Goal: Task Accomplishment & Management: Complete application form

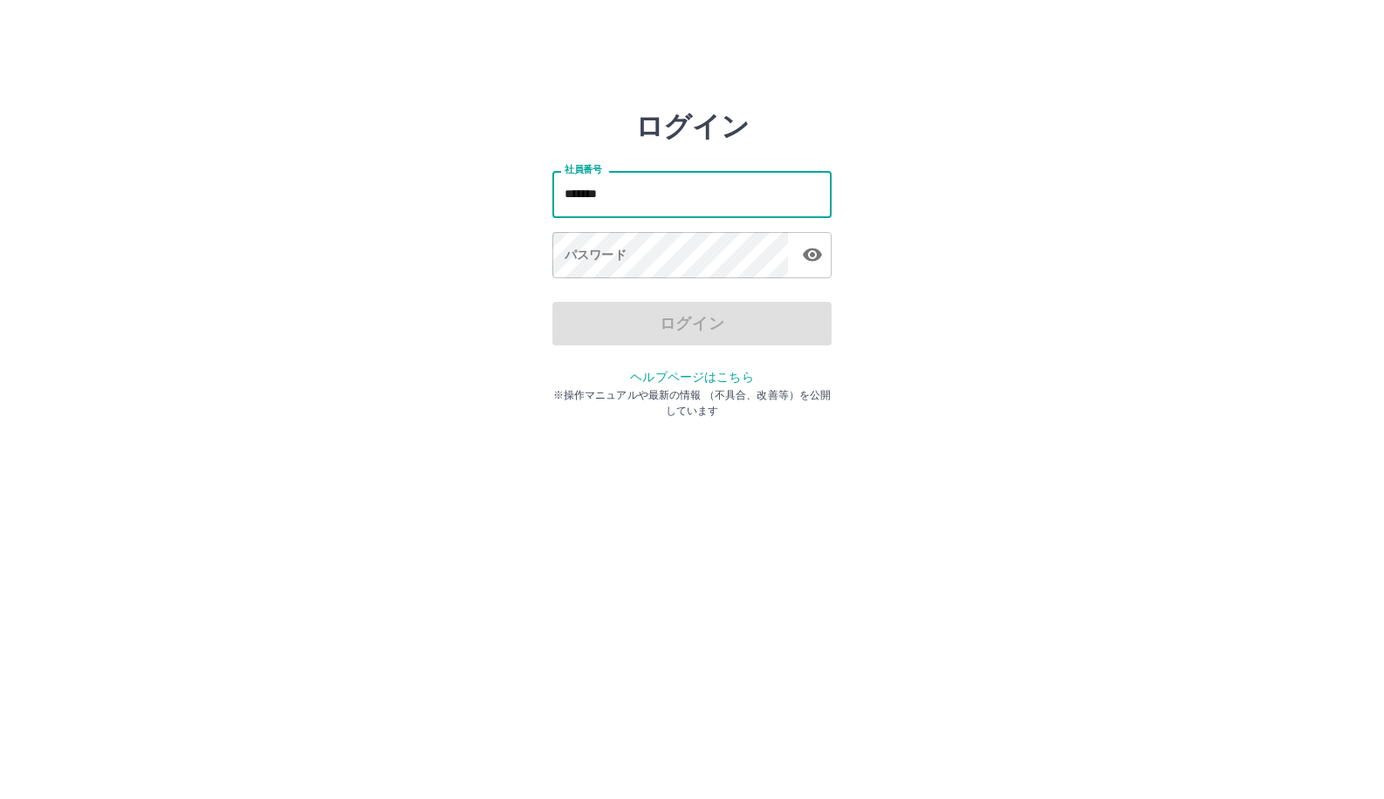
type input "*******"
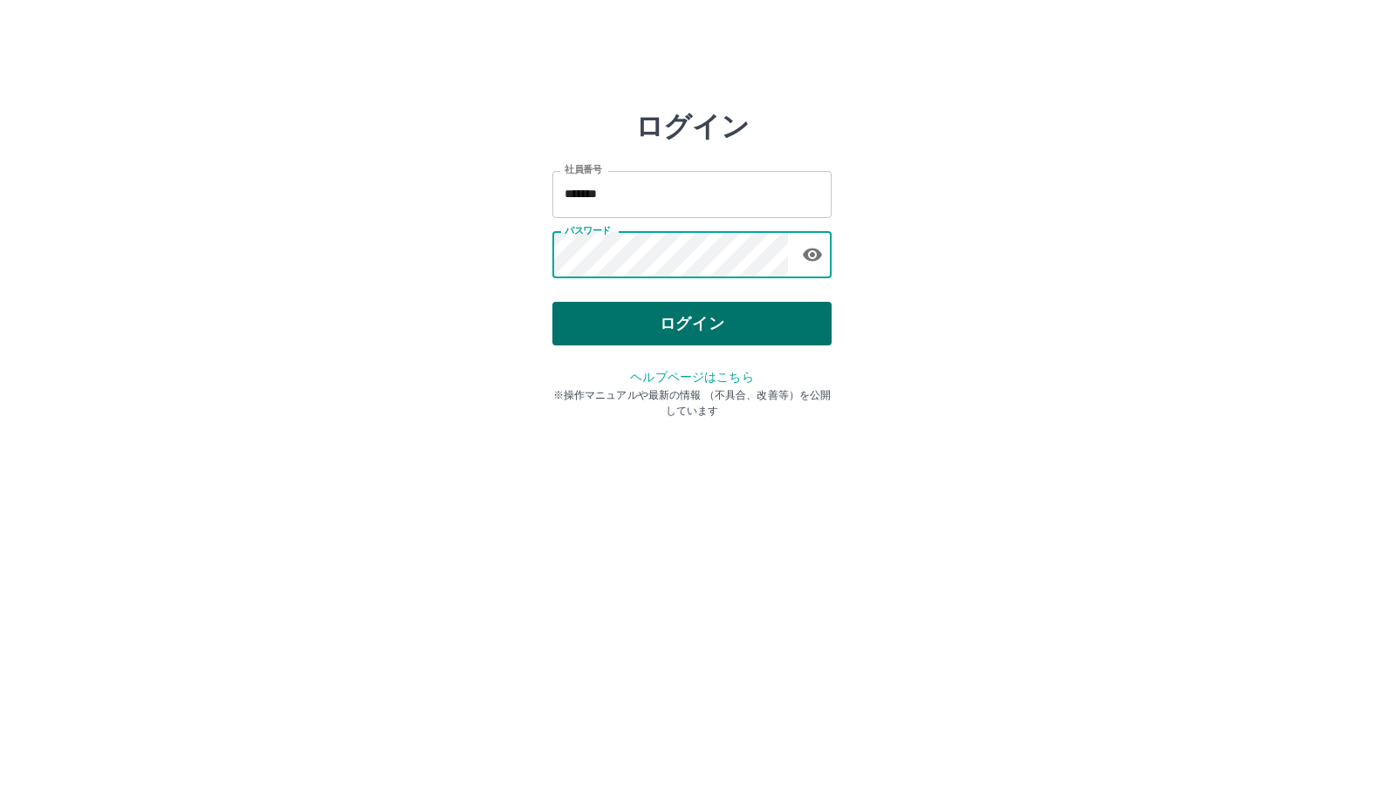
click at [677, 318] on button "ログイン" at bounding box center [691, 324] width 279 height 44
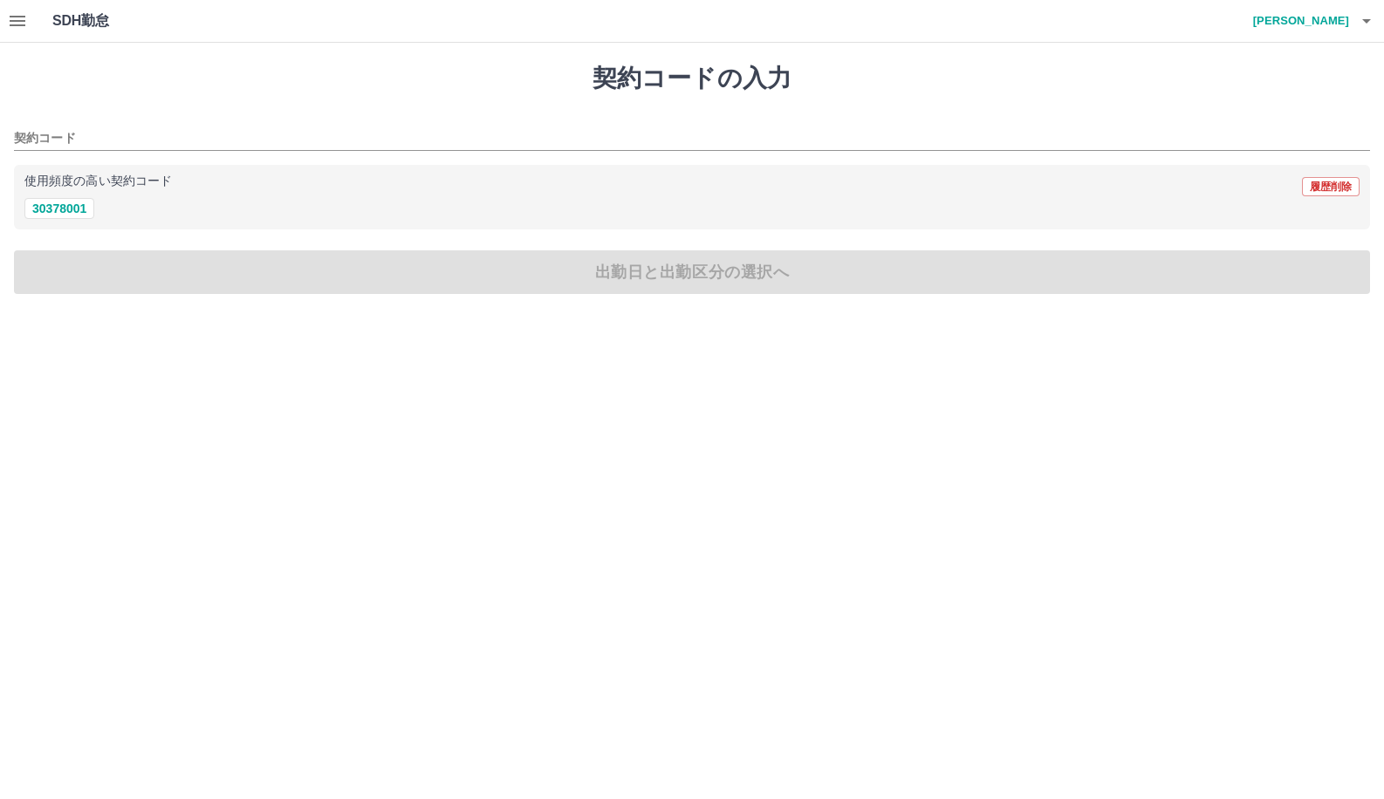
click at [12, 24] on icon "button" at bounding box center [18, 21] width 16 height 10
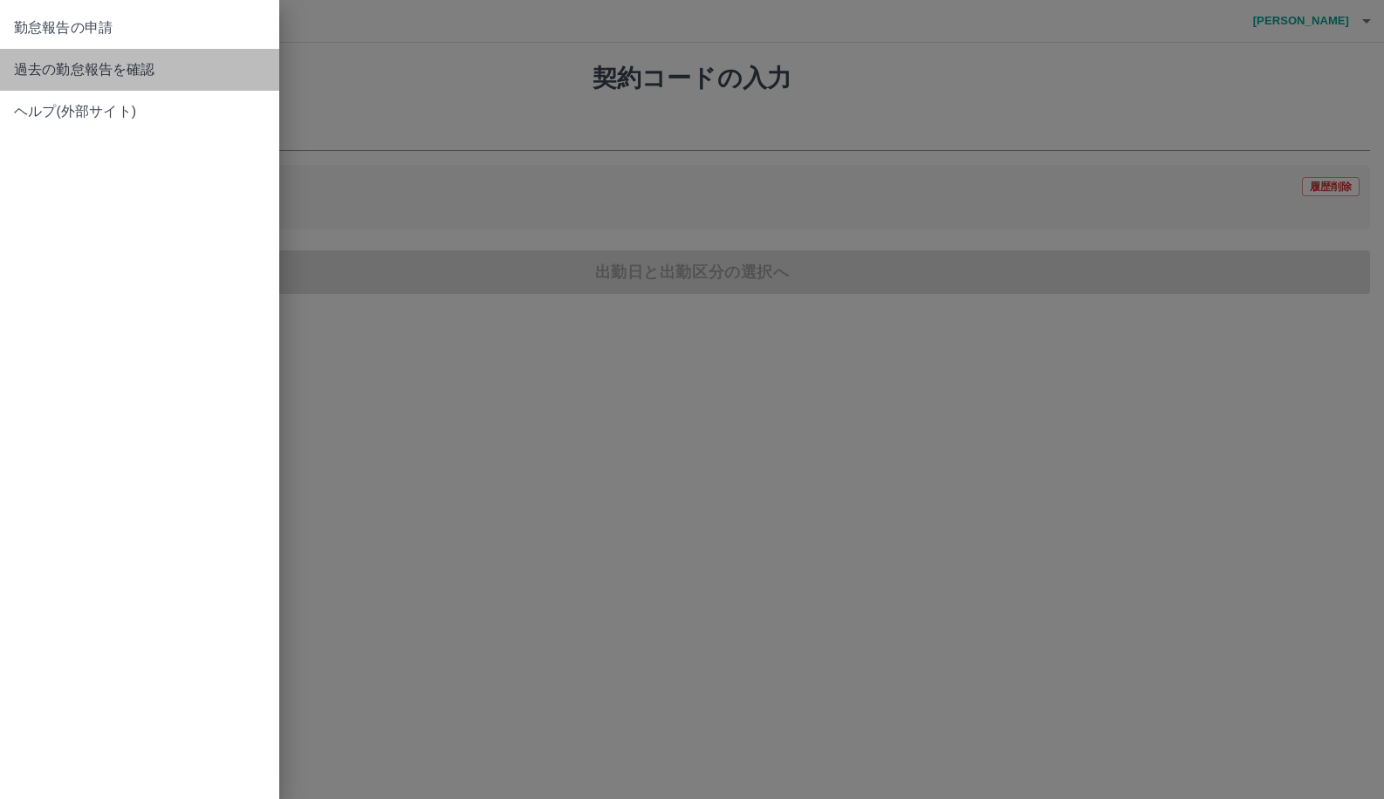
click at [138, 76] on span "過去の勤怠報告を確認" at bounding box center [139, 69] width 251 height 21
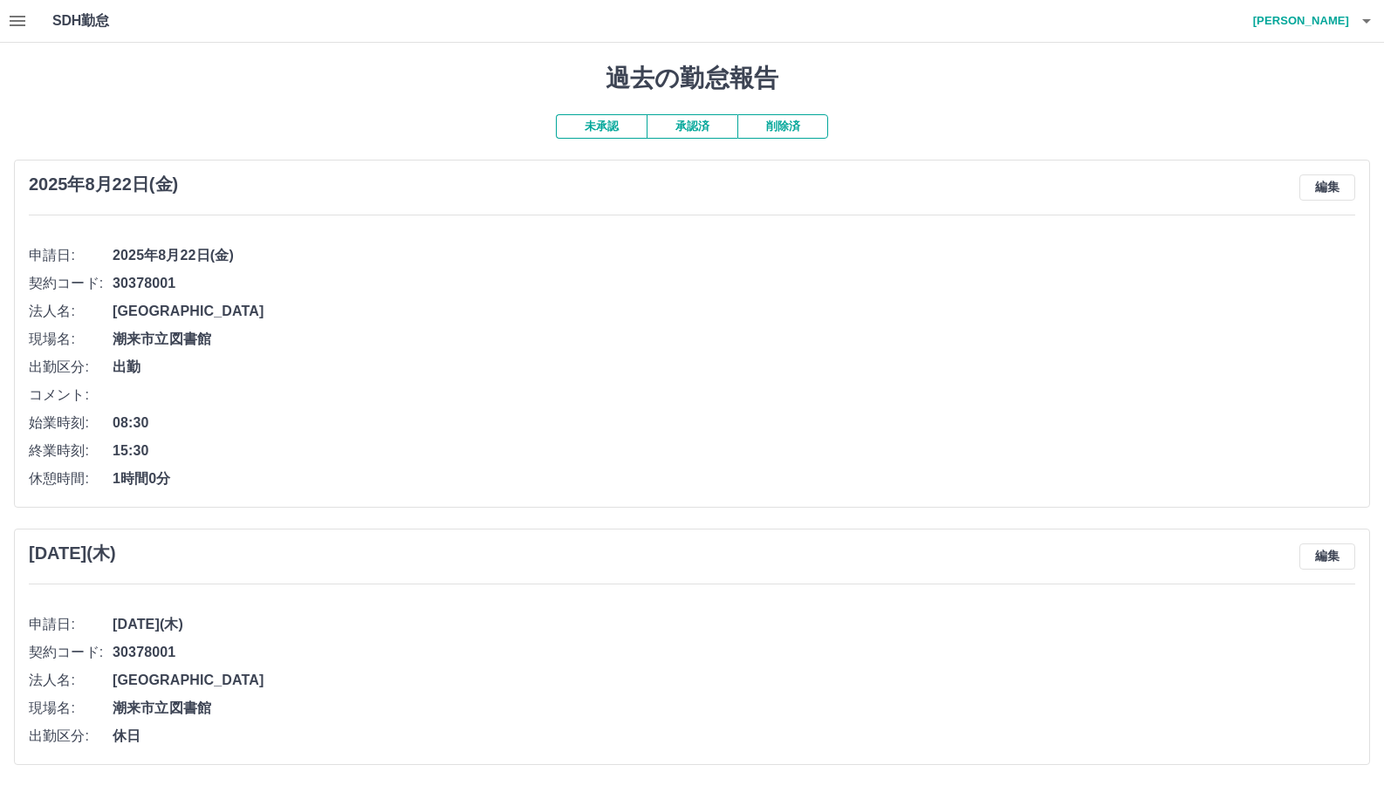
click at [697, 134] on button "承認済" at bounding box center [692, 126] width 91 height 24
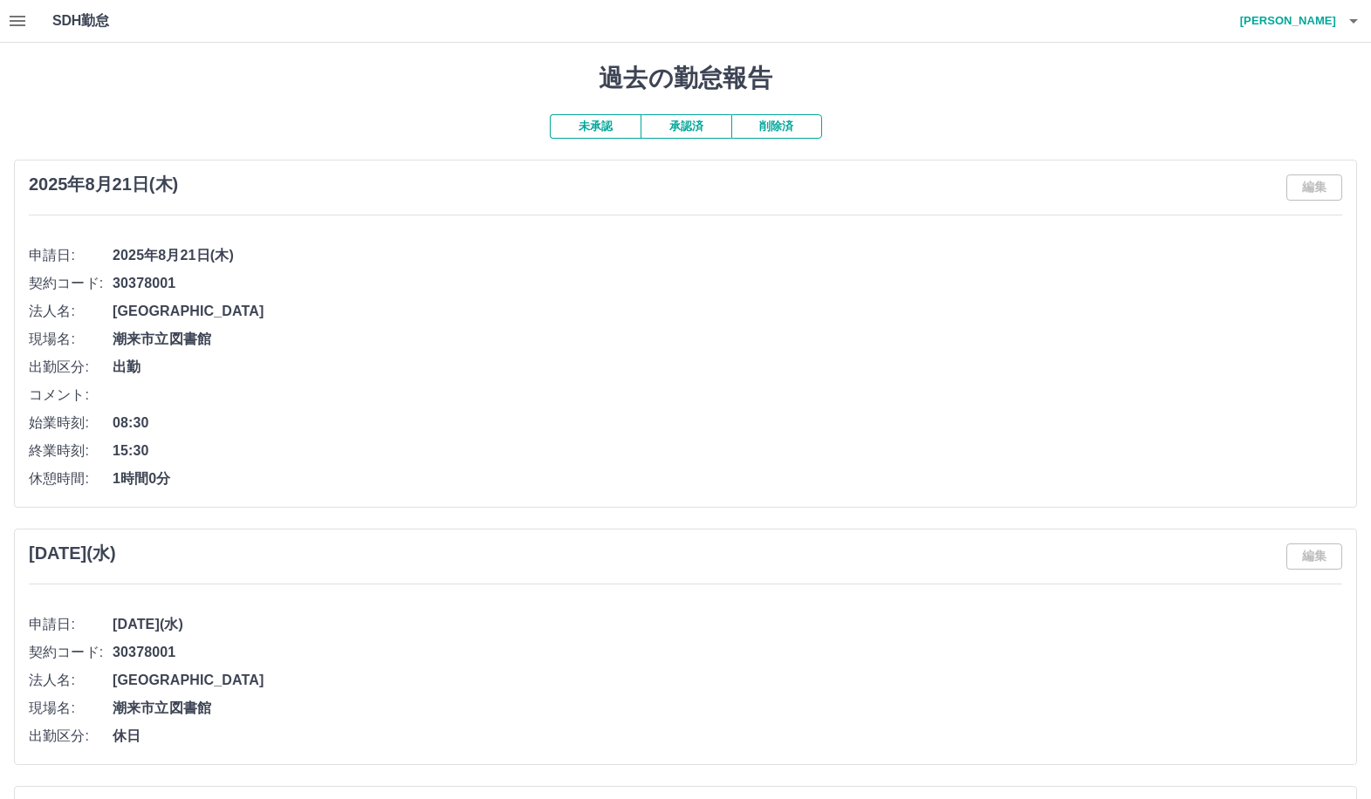
click at [16, 27] on icon "button" at bounding box center [17, 20] width 21 height 21
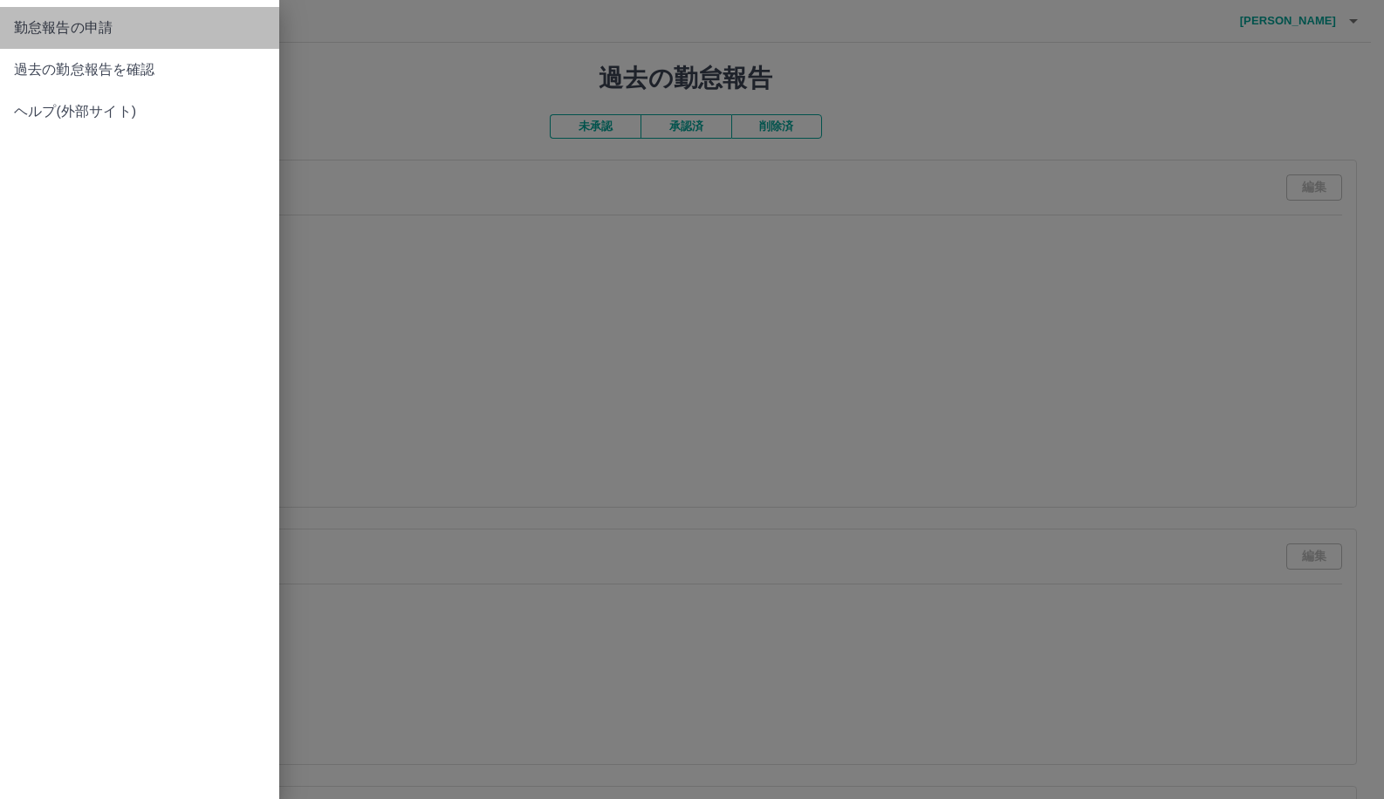
click at [110, 40] on link "勤怠報告の申請" at bounding box center [139, 28] width 279 height 42
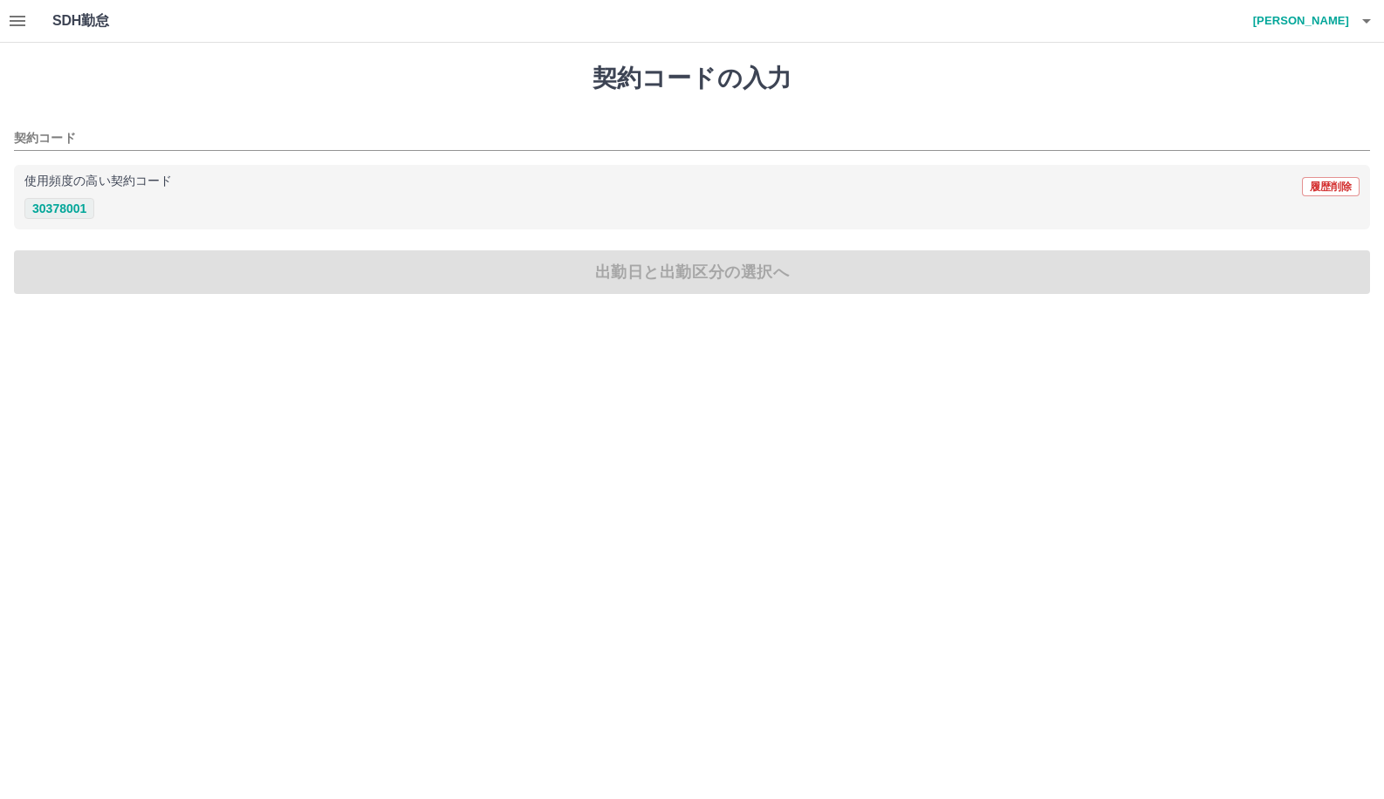
click at [85, 208] on button "30378001" at bounding box center [59, 208] width 70 height 21
type input "********"
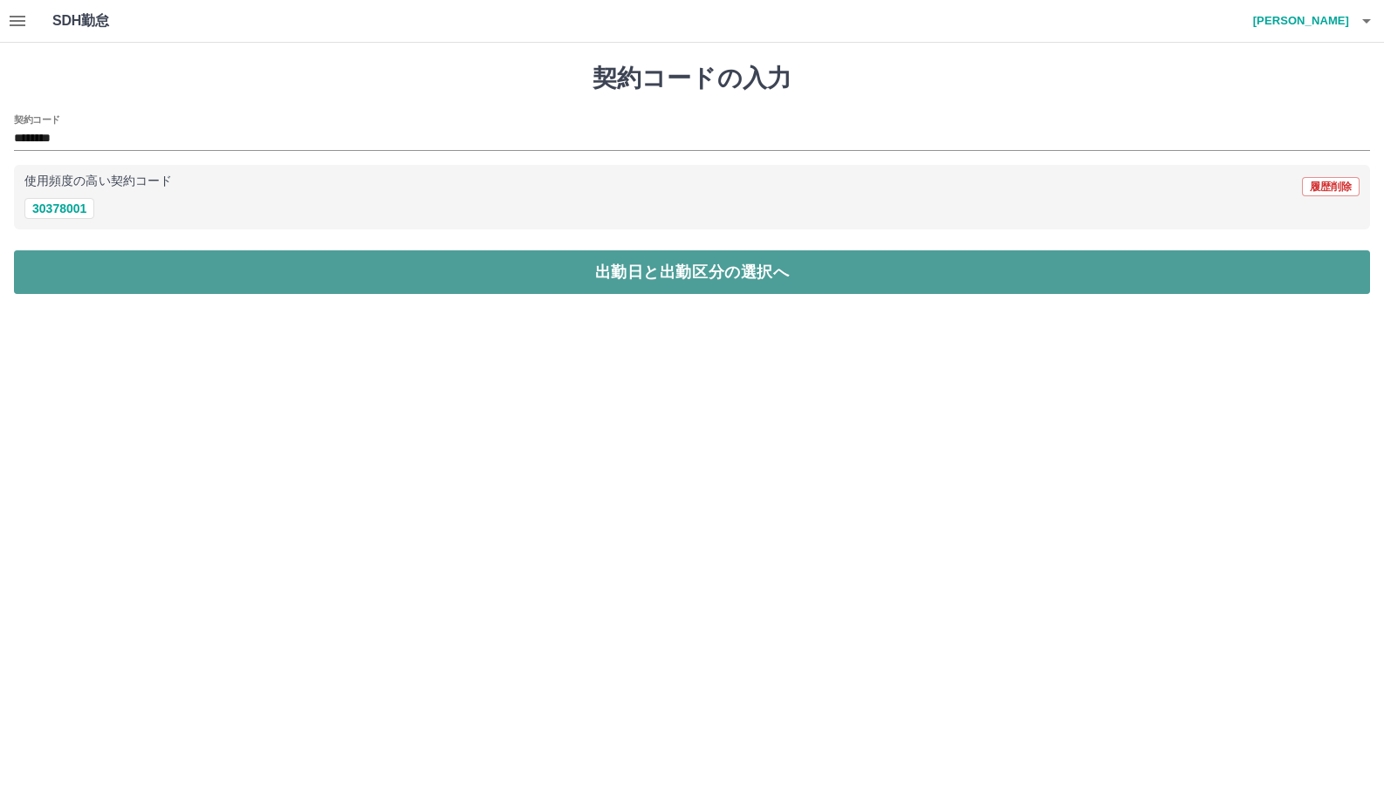
click at [140, 284] on button "出勤日と出勤区分の選択へ" at bounding box center [692, 272] width 1356 height 44
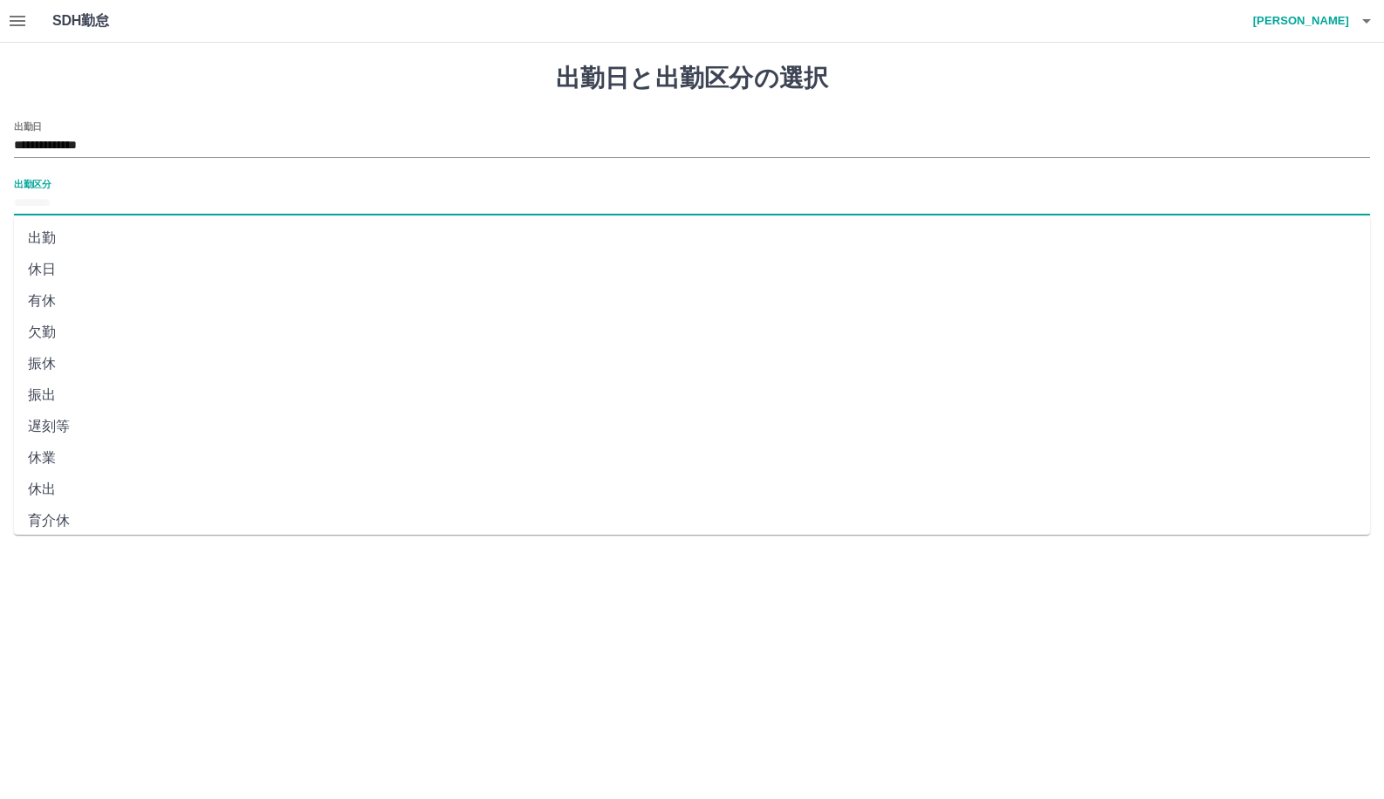
drag, startPoint x: 51, startPoint y: 205, endPoint x: 51, endPoint y: 219, distance: 14.0
click at [51, 204] on input "出勤区分" at bounding box center [692, 204] width 1356 height 22
click at [47, 237] on li "出勤" at bounding box center [692, 238] width 1356 height 31
type input "**"
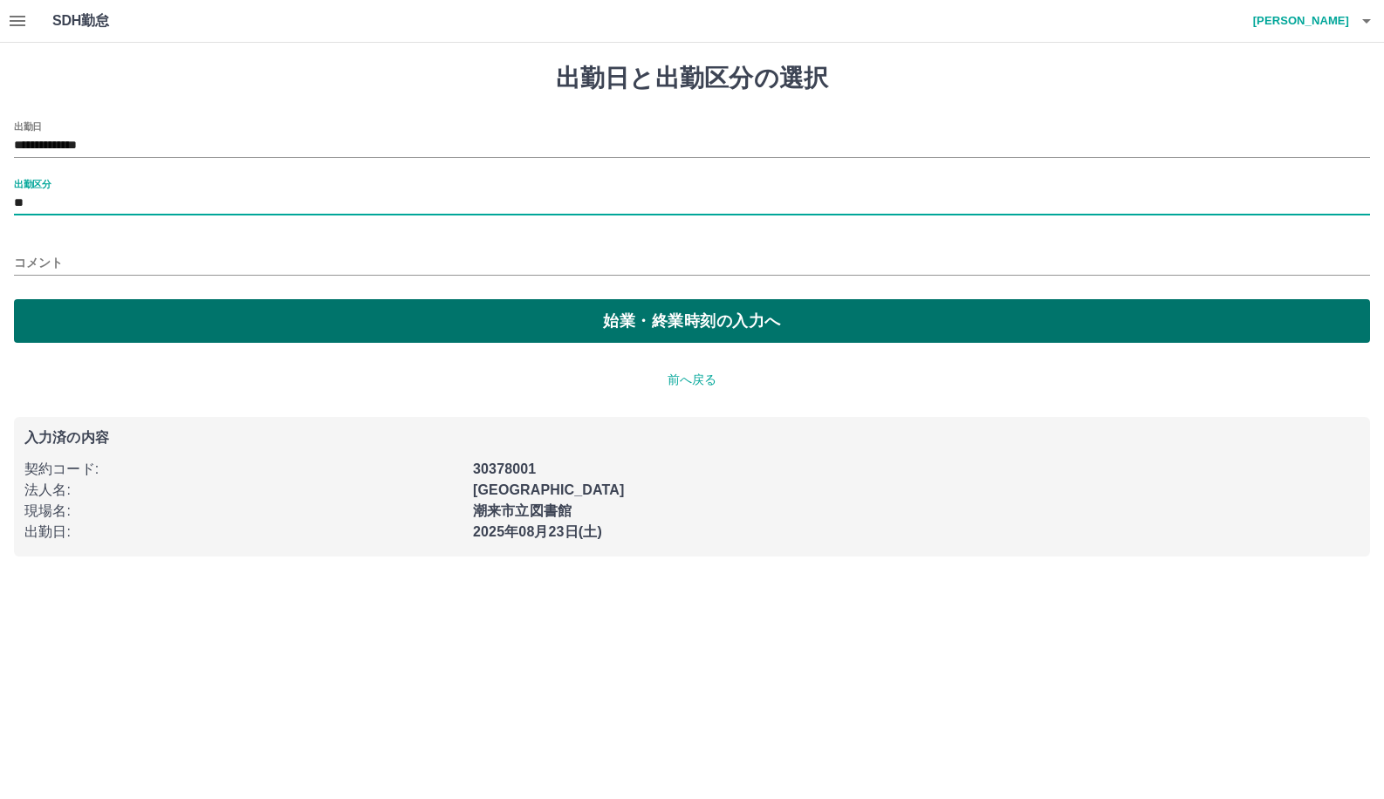
click at [94, 318] on button "始業・終業時刻の入力へ" at bounding box center [692, 321] width 1356 height 44
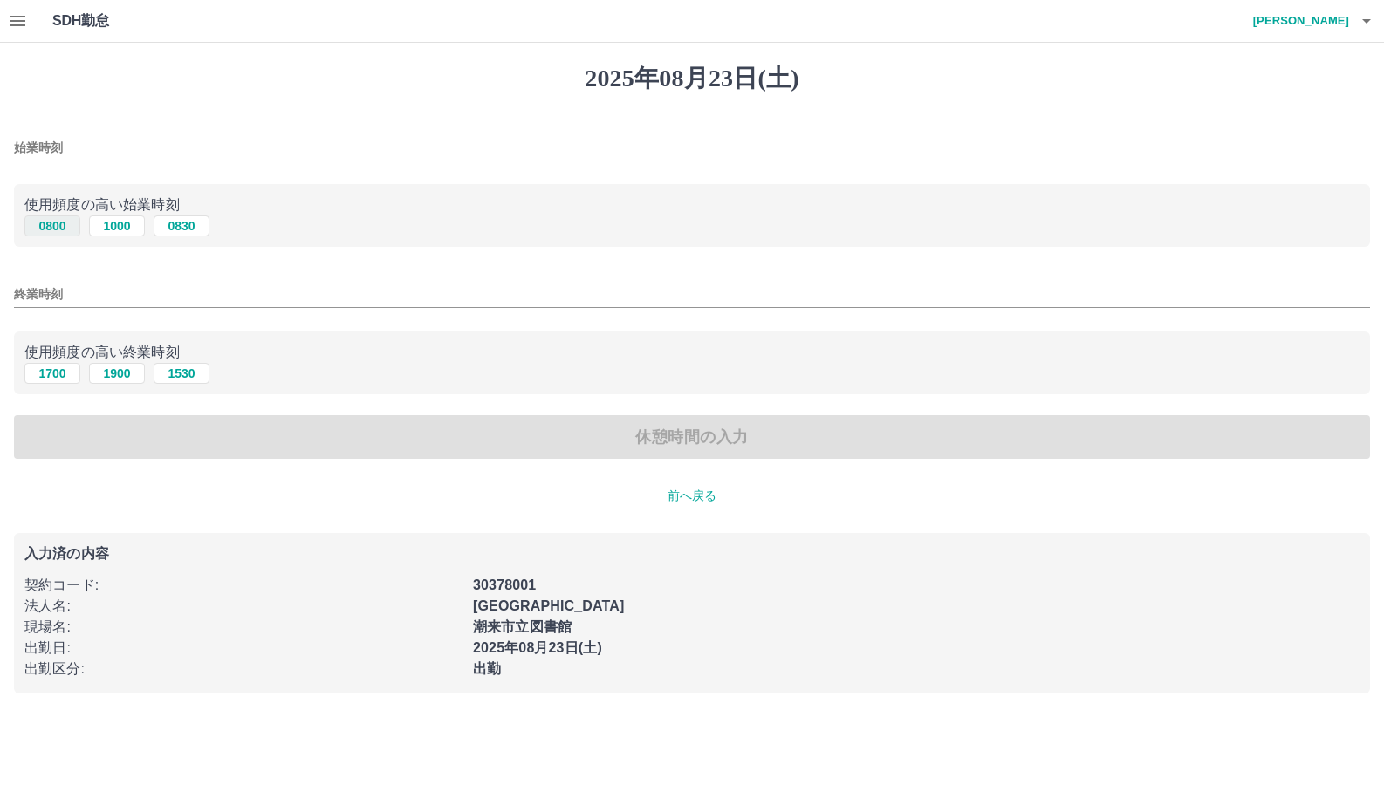
click at [66, 224] on button "0800" at bounding box center [52, 226] width 56 height 21
type input "****"
click at [186, 376] on button "1530" at bounding box center [182, 373] width 56 height 21
type input "****"
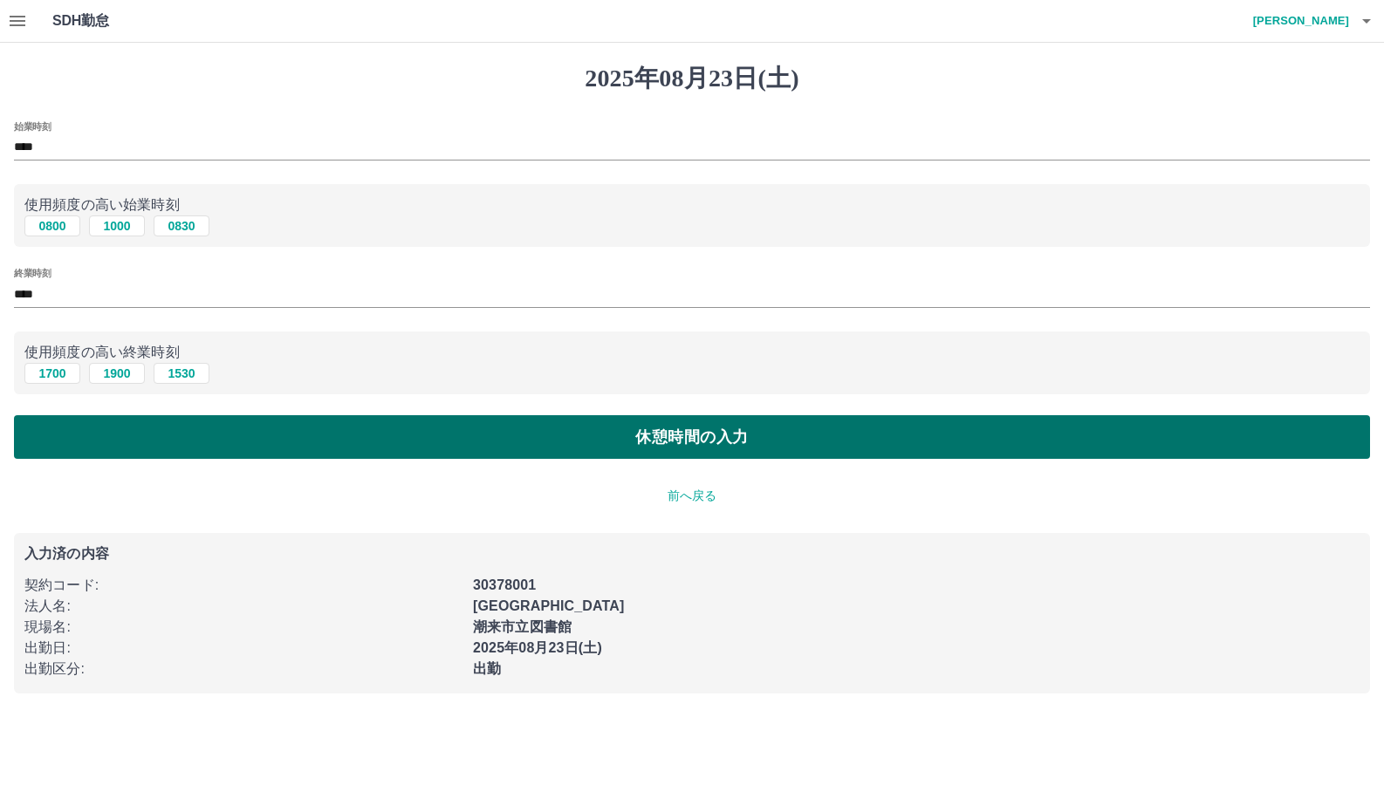
click at [194, 425] on button "休憩時間の入力" at bounding box center [692, 437] width 1356 height 44
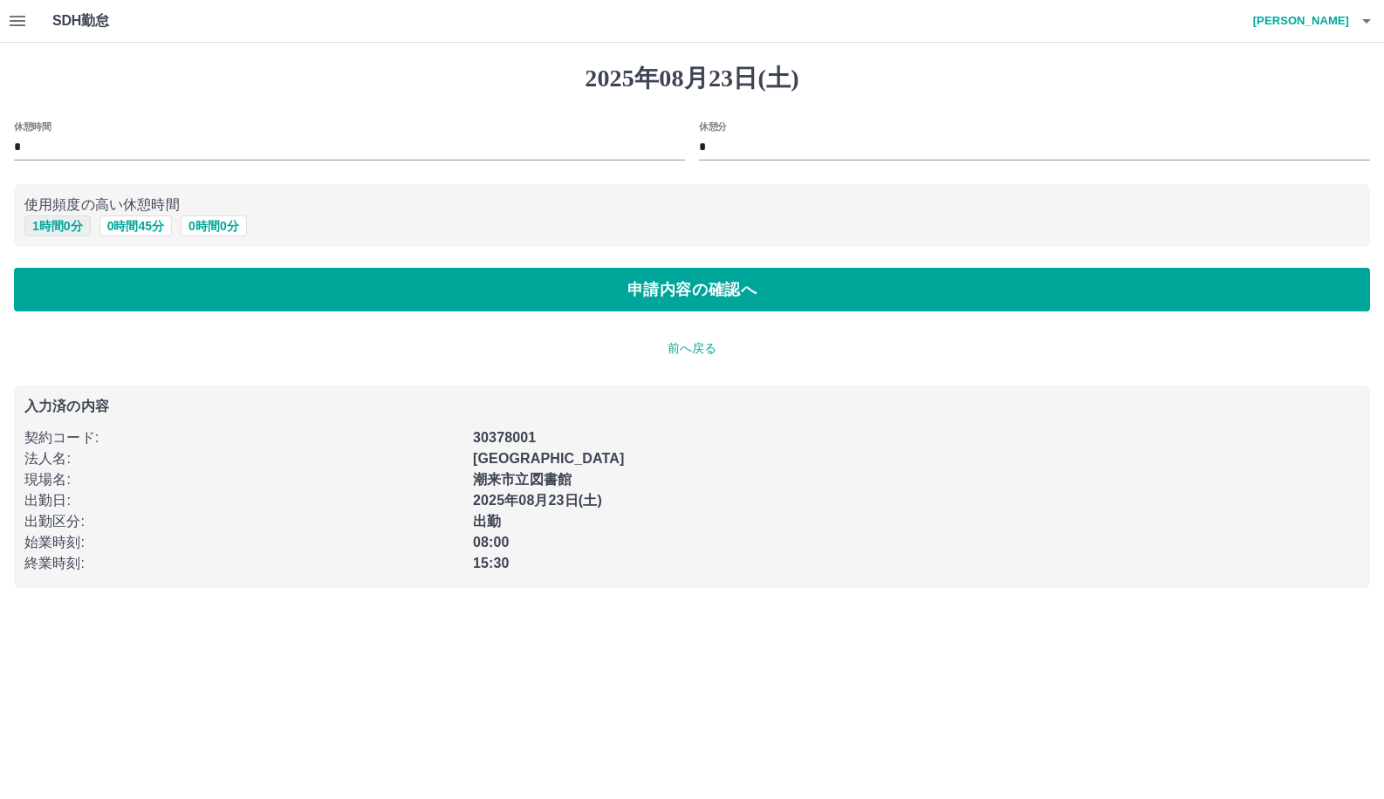
click at [72, 228] on button "1 時間 0 分" at bounding box center [57, 226] width 66 height 21
type input "*"
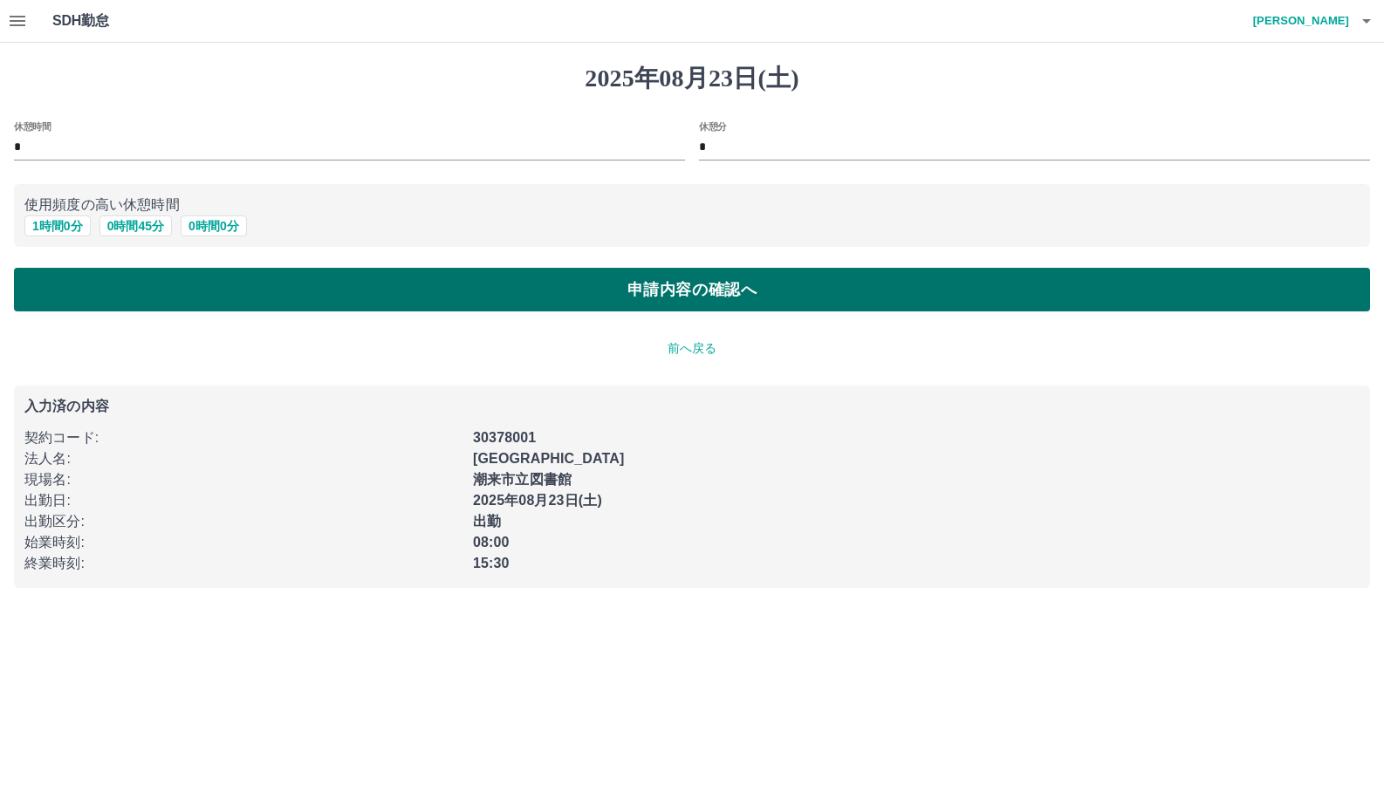
click at [105, 305] on button "申請内容の確認へ" at bounding box center [692, 290] width 1356 height 44
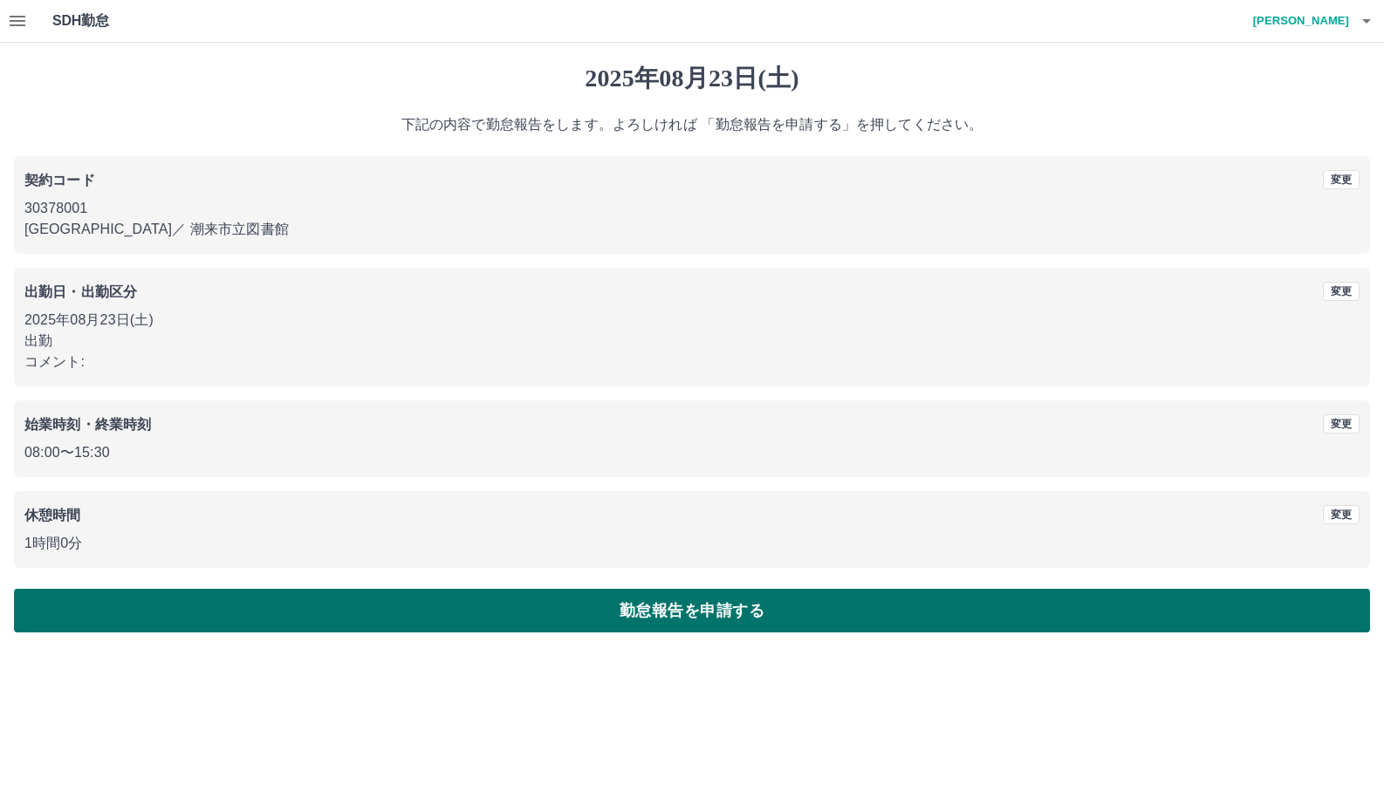
click at [317, 609] on button "勤怠報告を申請する" at bounding box center [692, 611] width 1356 height 44
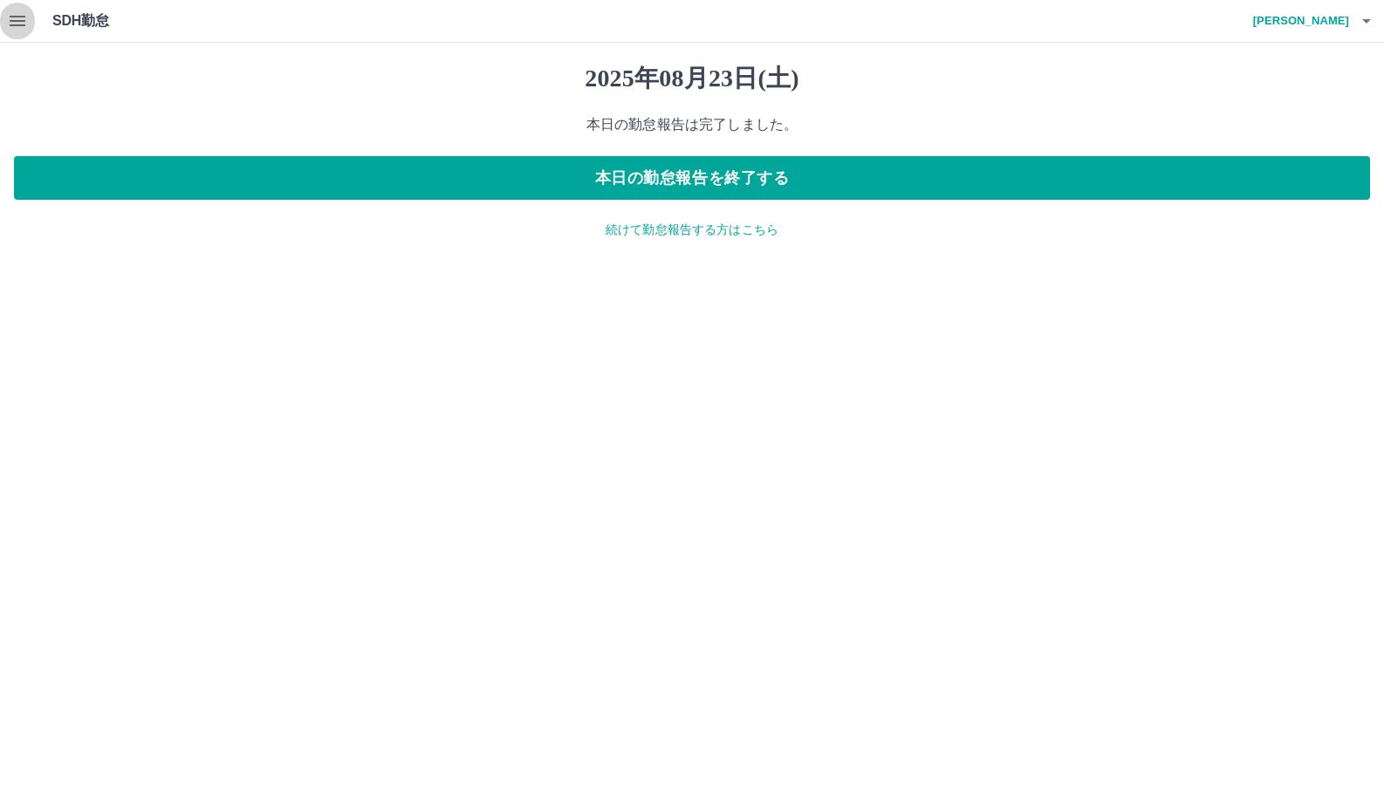
click at [24, 27] on icon "button" at bounding box center [17, 20] width 21 height 21
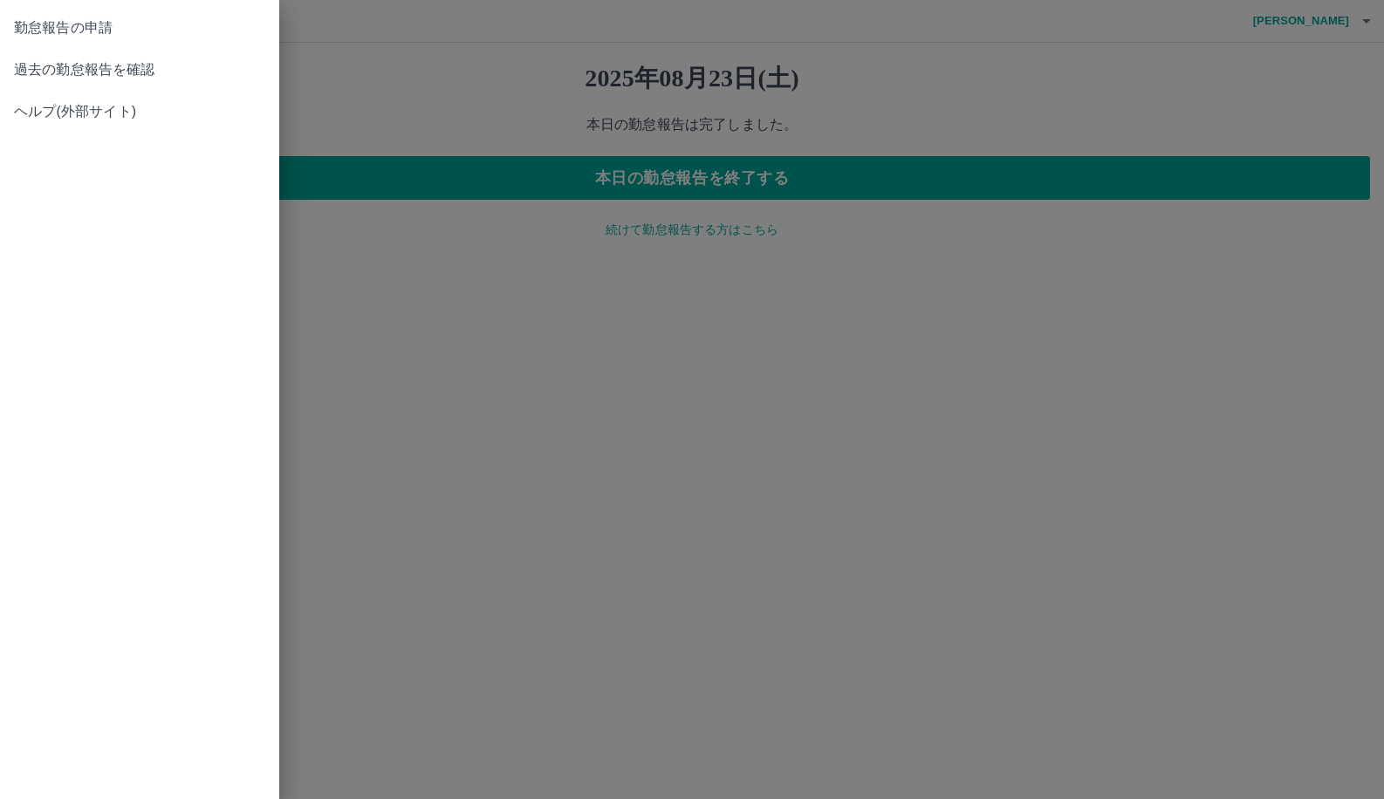
click at [152, 78] on span "過去の勤怠報告を確認" at bounding box center [139, 69] width 251 height 21
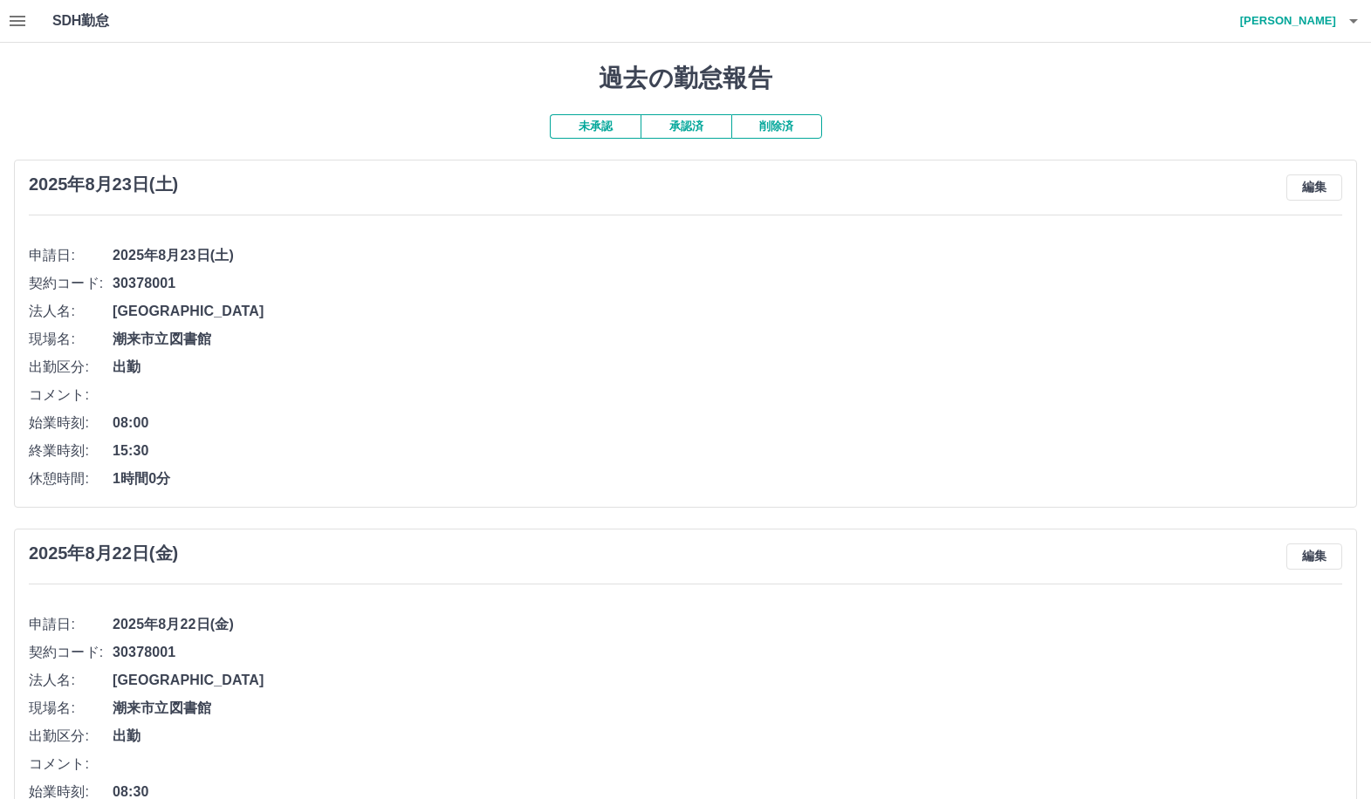
click at [1314, 21] on h4 "菅井　寛子" at bounding box center [1283, 21] width 105 height 42
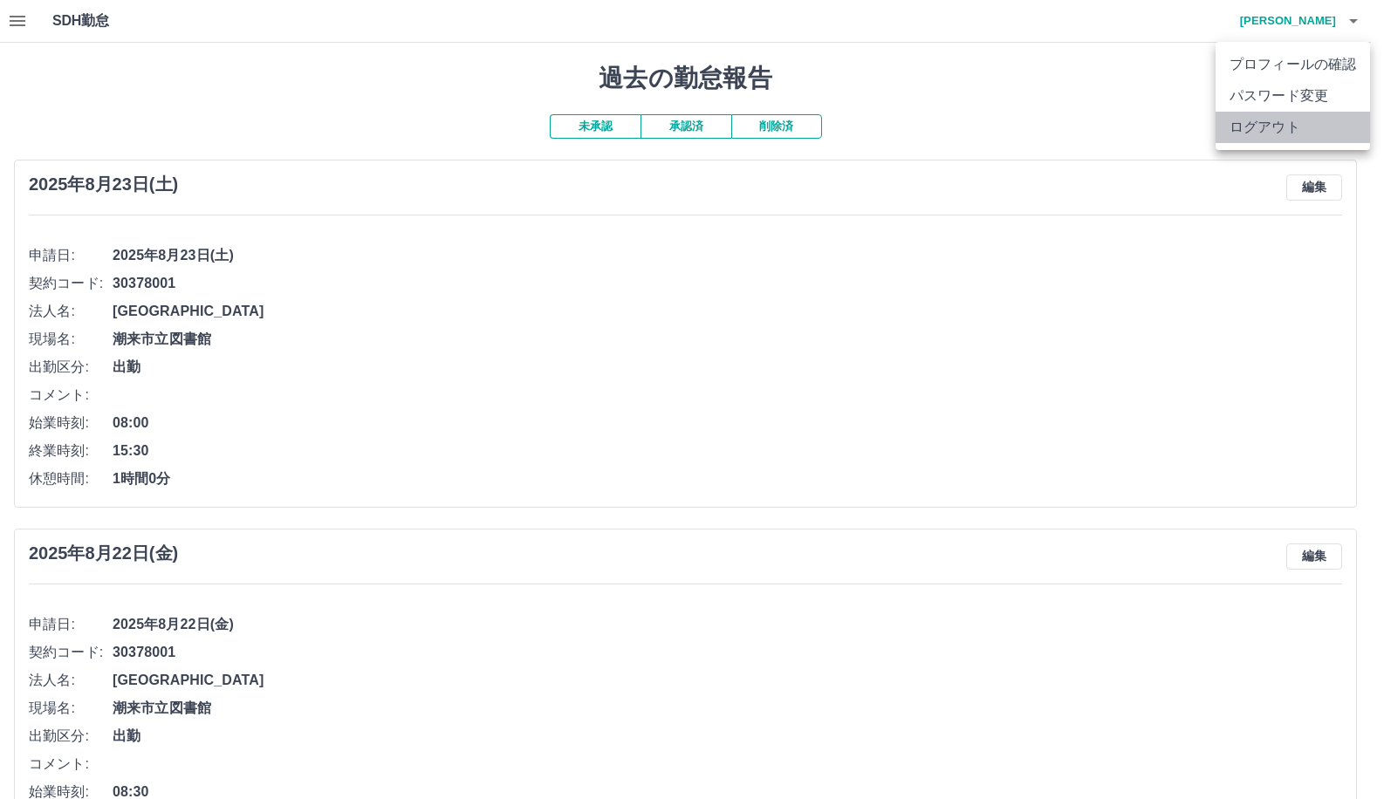
click at [1314, 123] on li "ログアウト" at bounding box center [1293, 127] width 154 height 31
